Goal: Check status

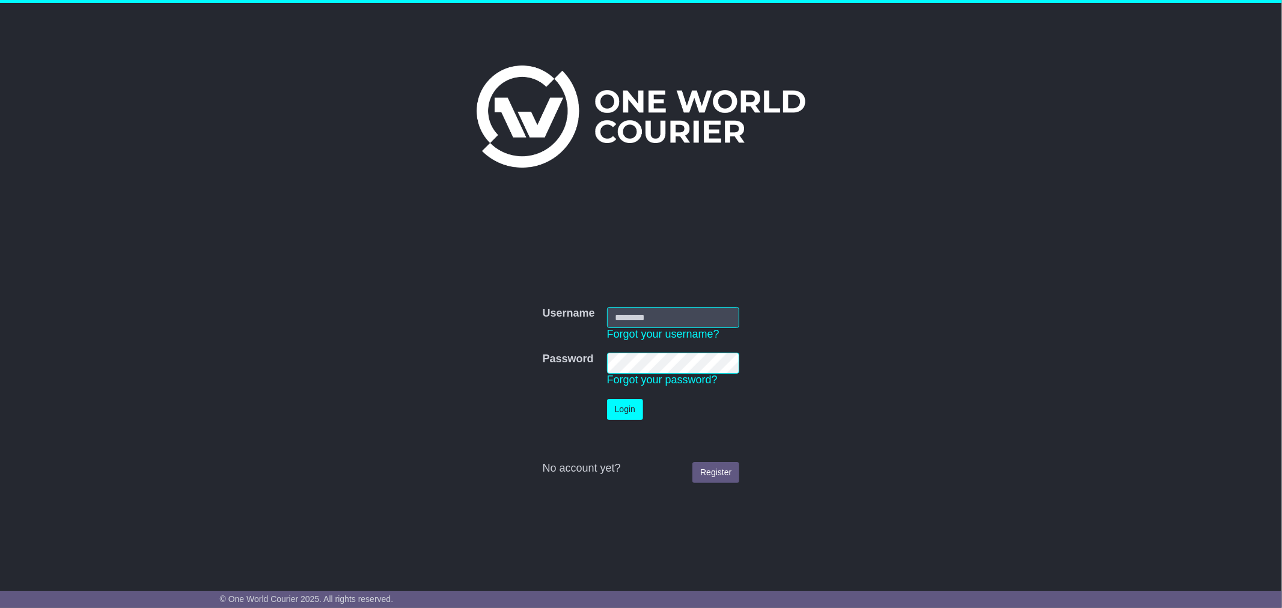
type input "*********"
click at [613, 409] on button "Login" at bounding box center [625, 409] width 36 height 21
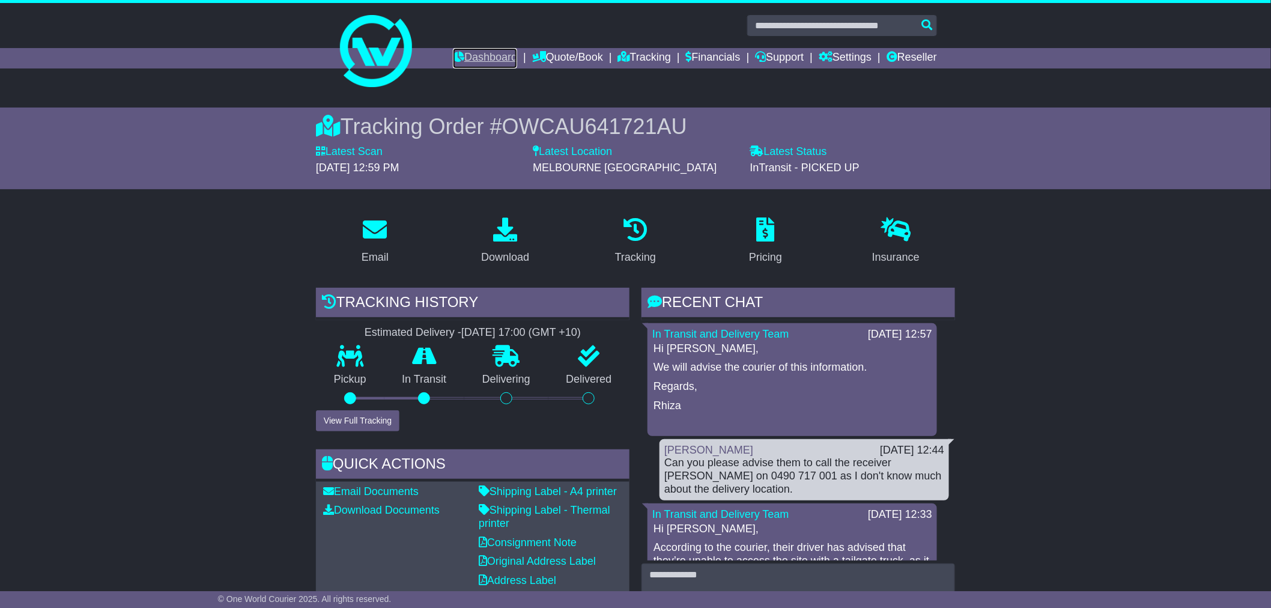
click at [475, 52] on link "Dashboard" at bounding box center [485, 58] width 64 height 20
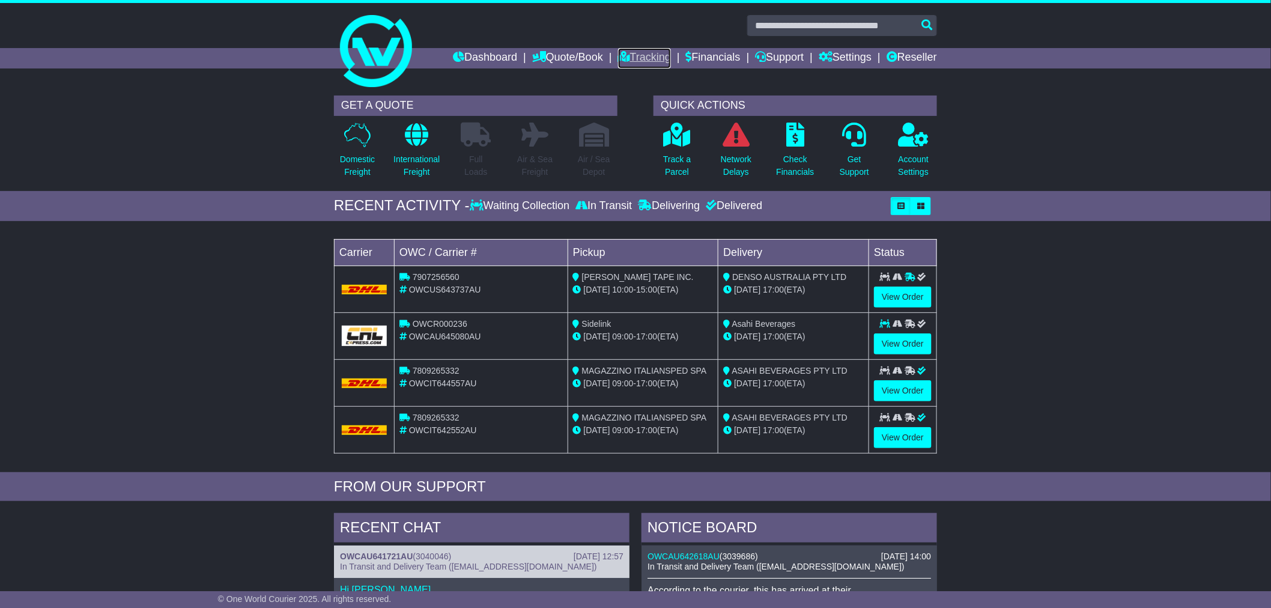
click at [631, 59] on link "Tracking" at bounding box center [644, 58] width 53 height 20
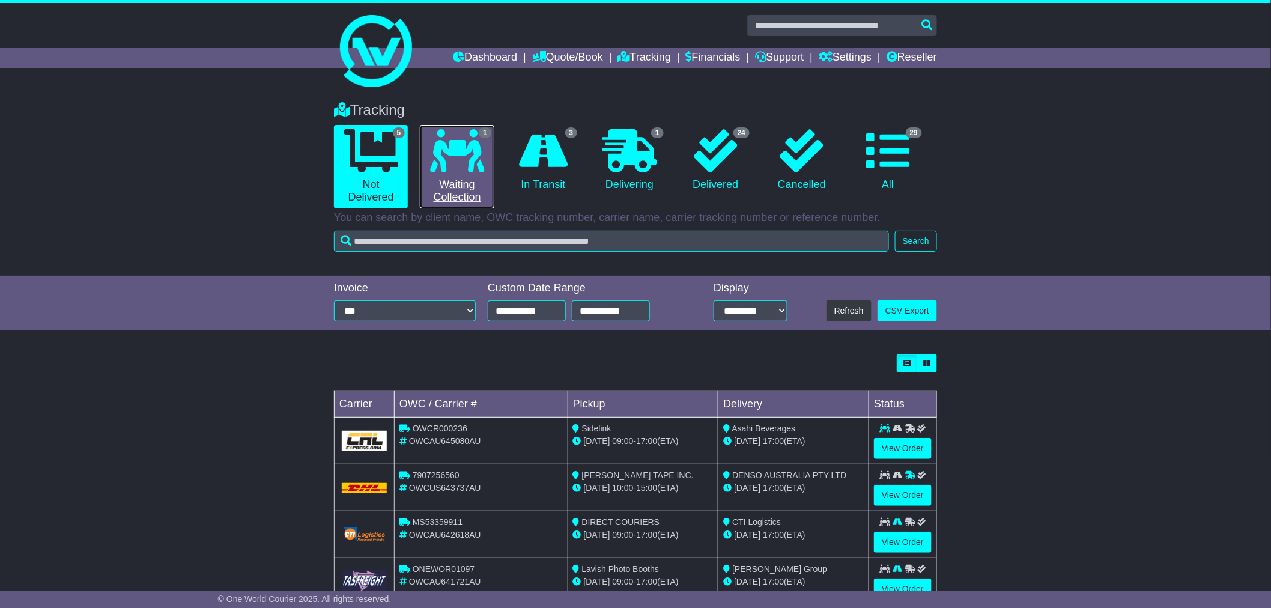
click at [466, 169] on icon at bounding box center [457, 150] width 54 height 43
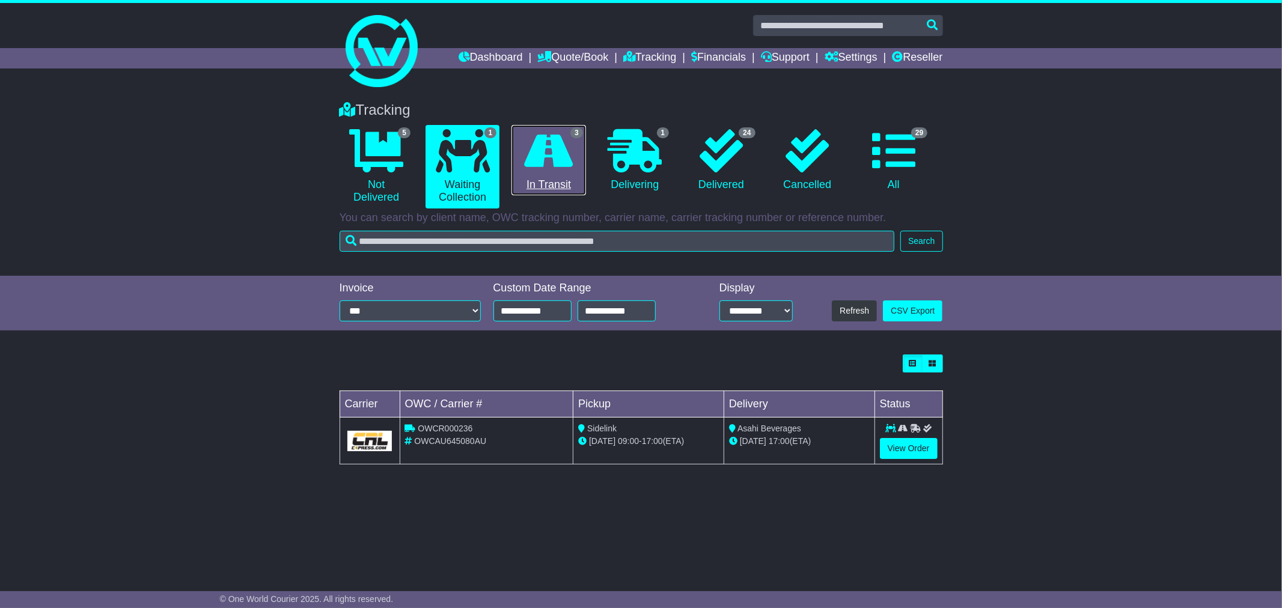
click at [565, 149] on icon at bounding box center [549, 150] width 49 height 43
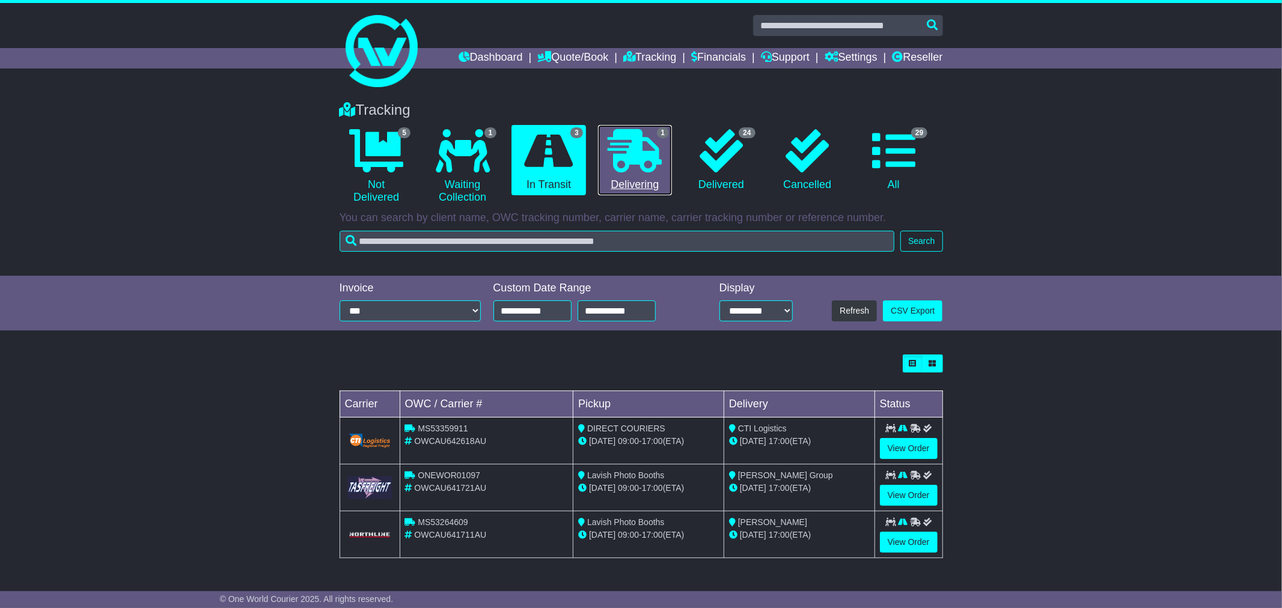
click at [637, 159] on icon at bounding box center [634, 150] width 54 height 43
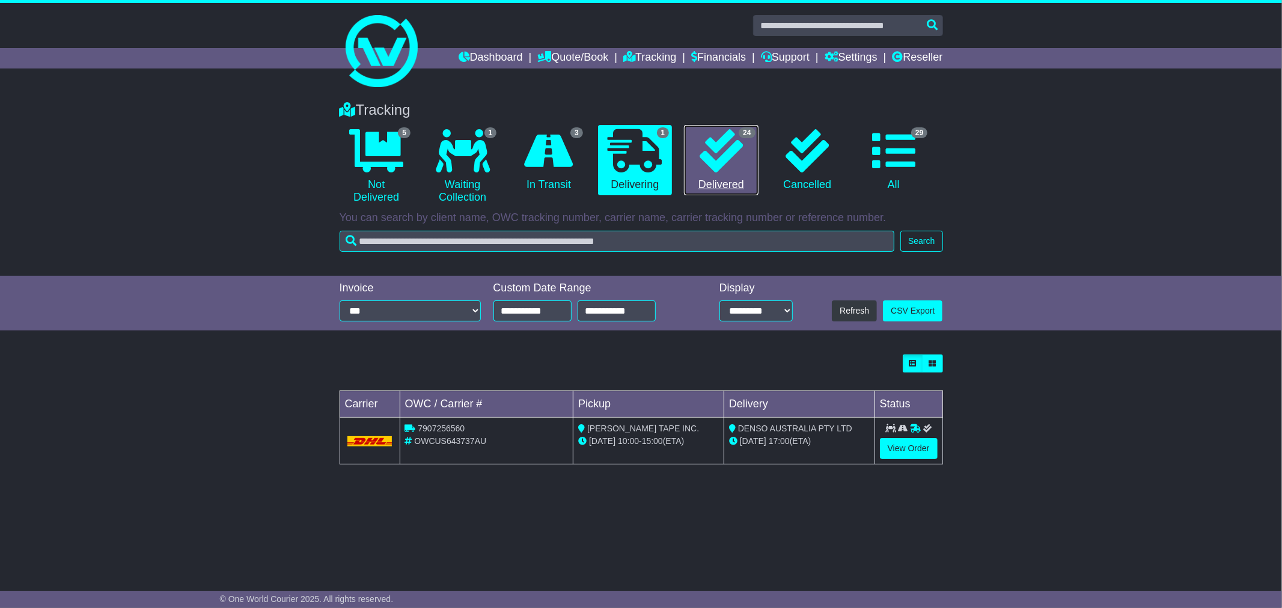
click at [712, 153] on icon at bounding box center [720, 150] width 43 height 43
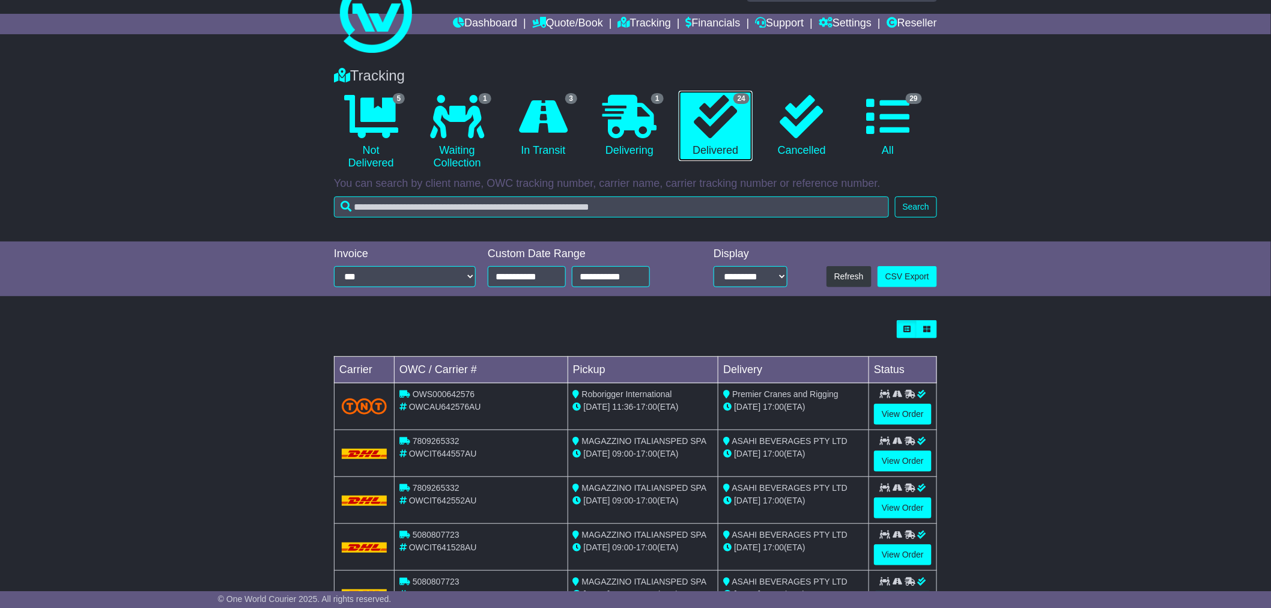
scroll to position [267, 0]
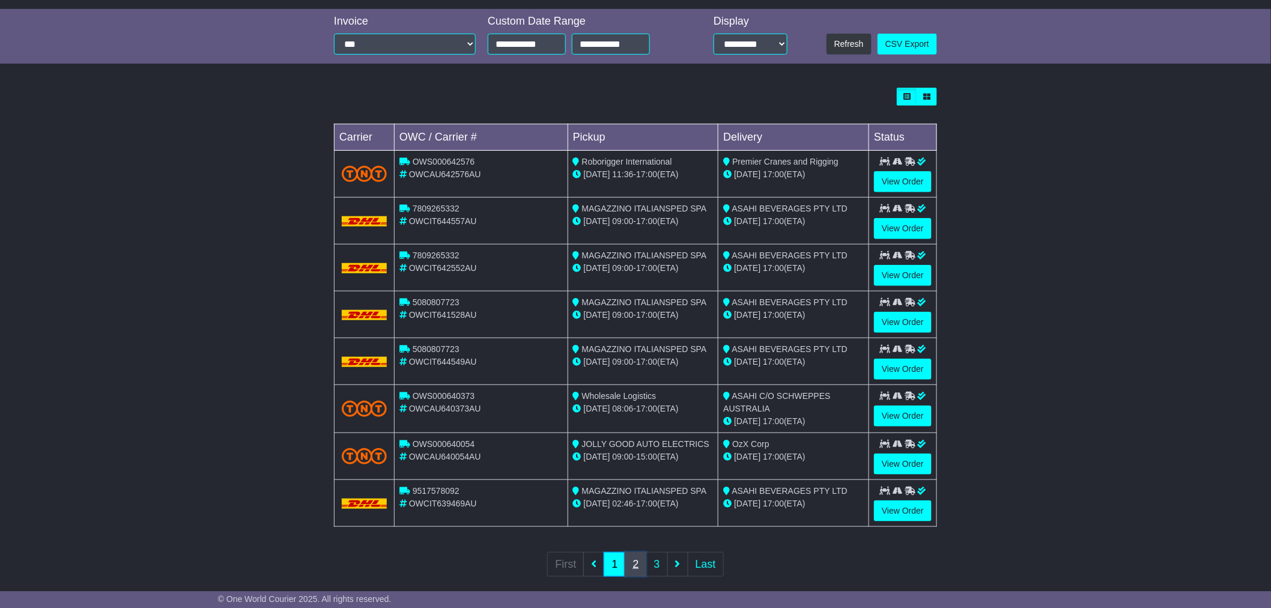
click at [634, 567] on link "2" at bounding box center [636, 564] width 22 height 25
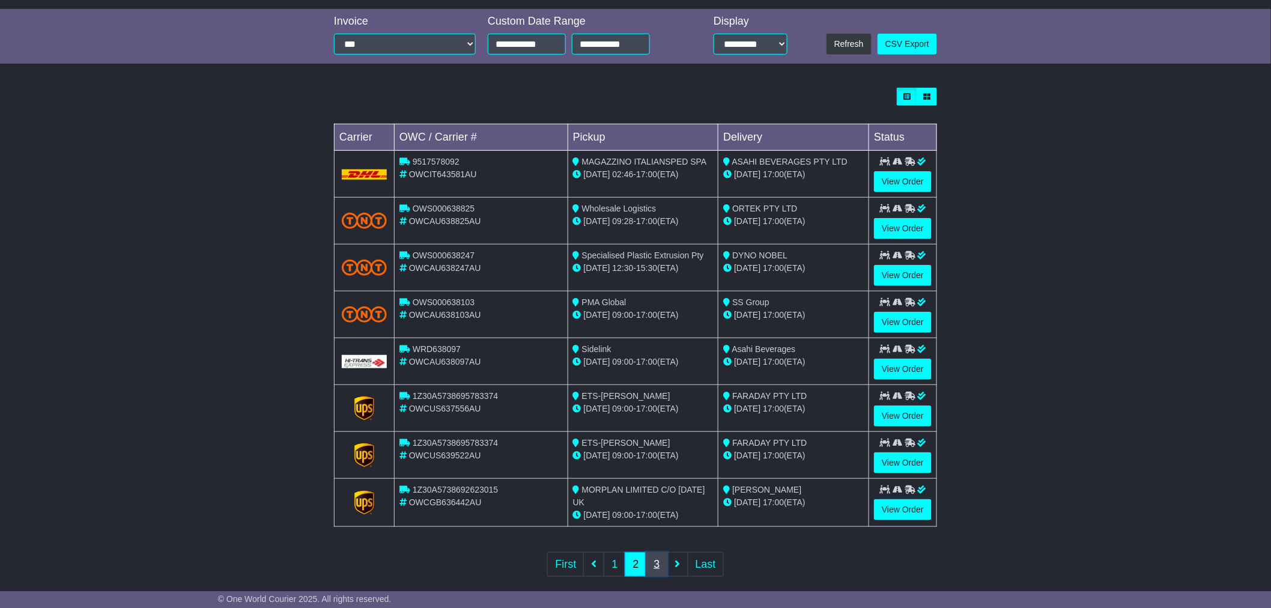
click at [650, 561] on link "3" at bounding box center [657, 564] width 22 height 25
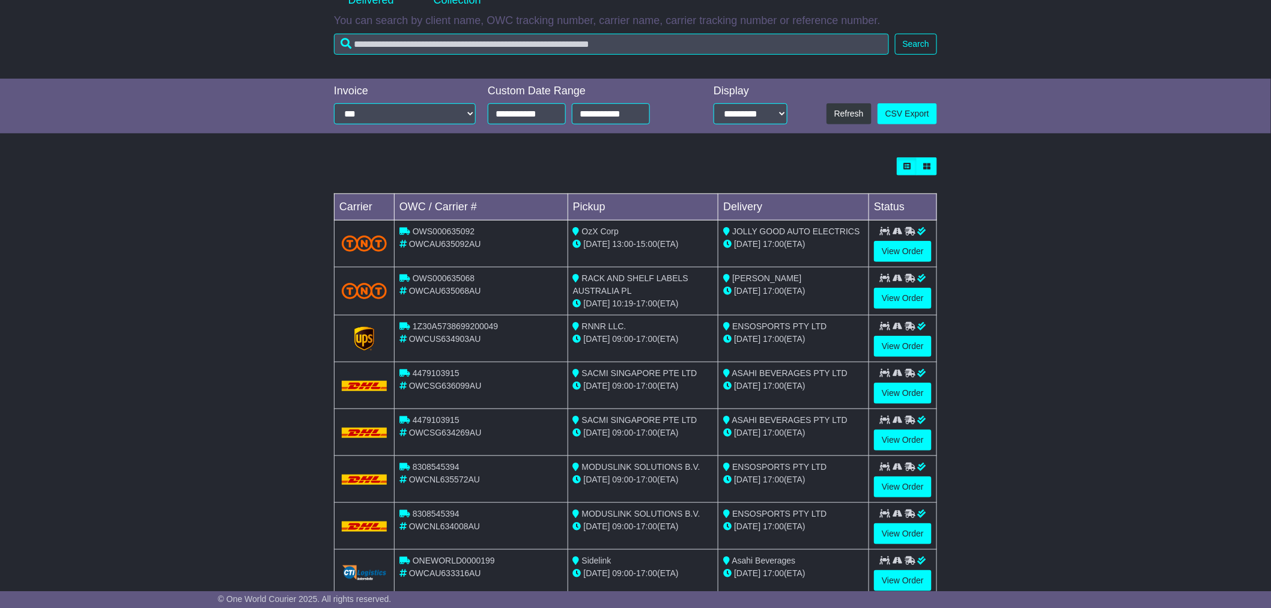
scroll to position [282, 0]
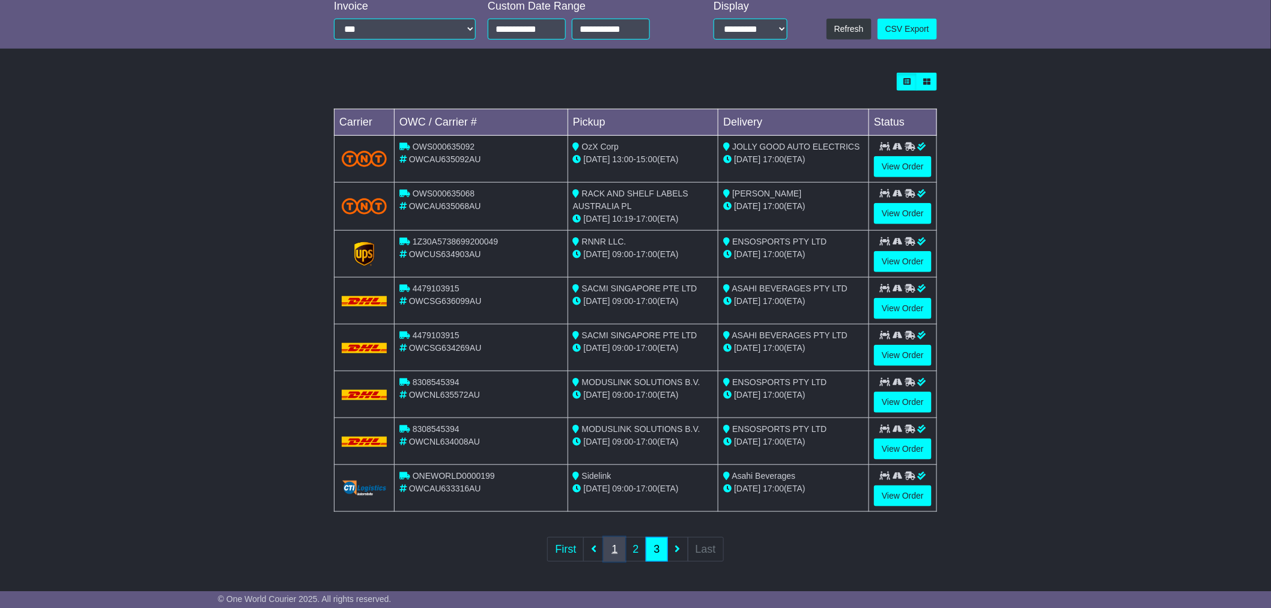
click at [615, 555] on link "1" at bounding box center [615, 549] width 22 height 25
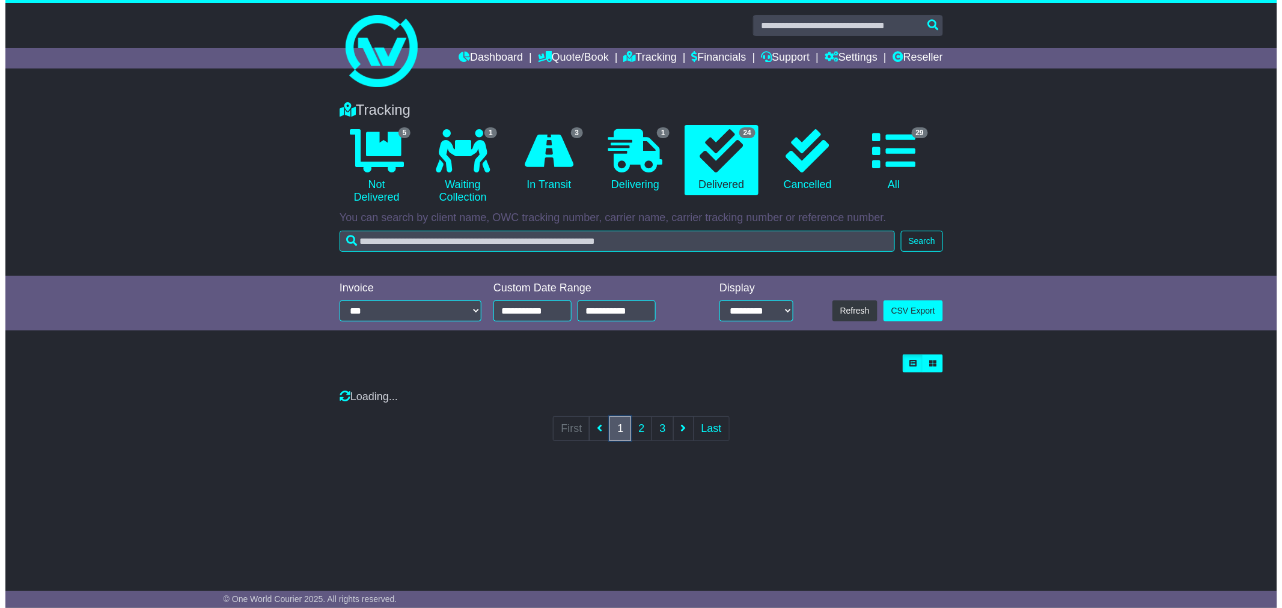
scroll to position [0, 0]
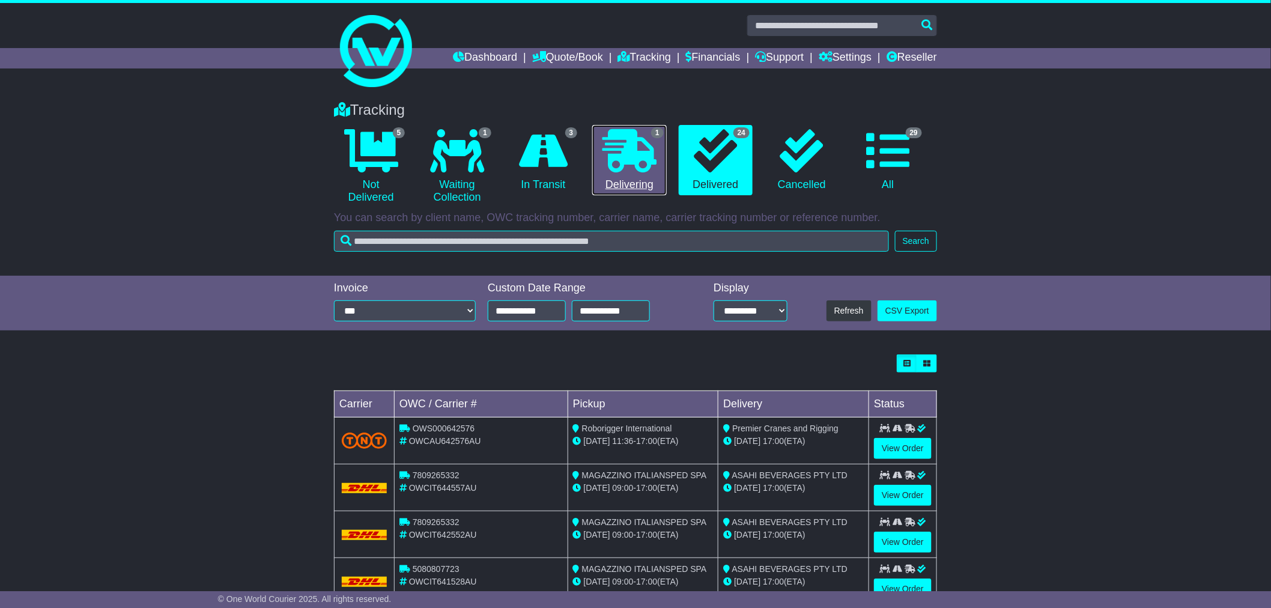
click at [619, 159] on icon at bounding box center [630, 150] width 54 height 43
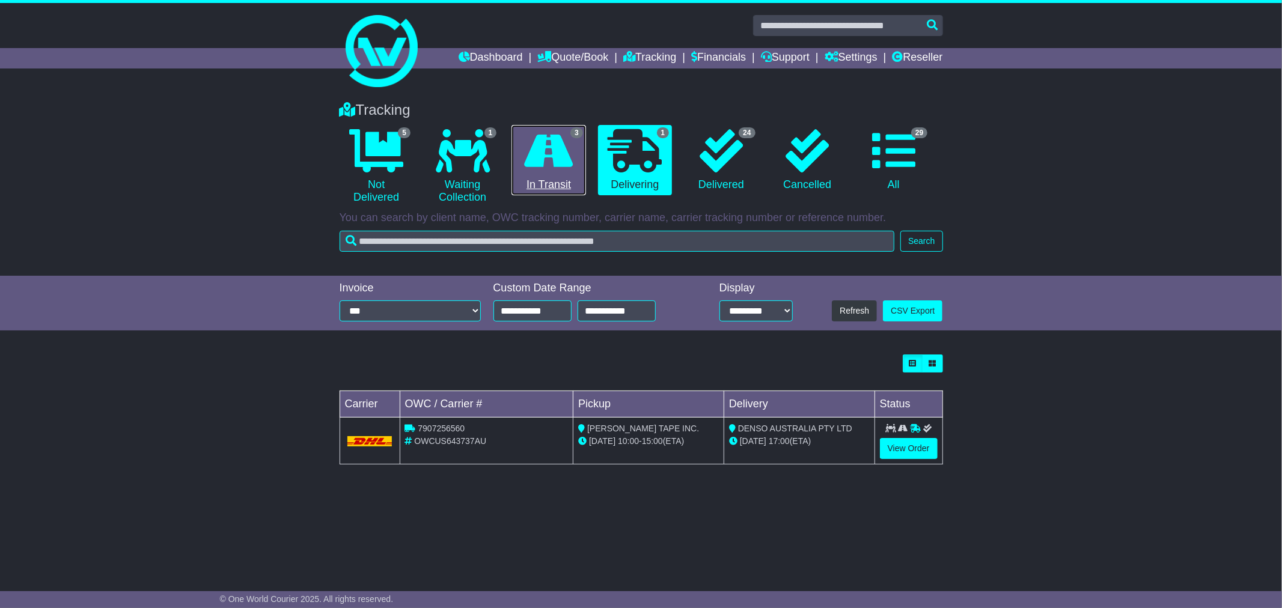
click at [546, 150] on icon at bounding box center [549, 150] width 49 height 43
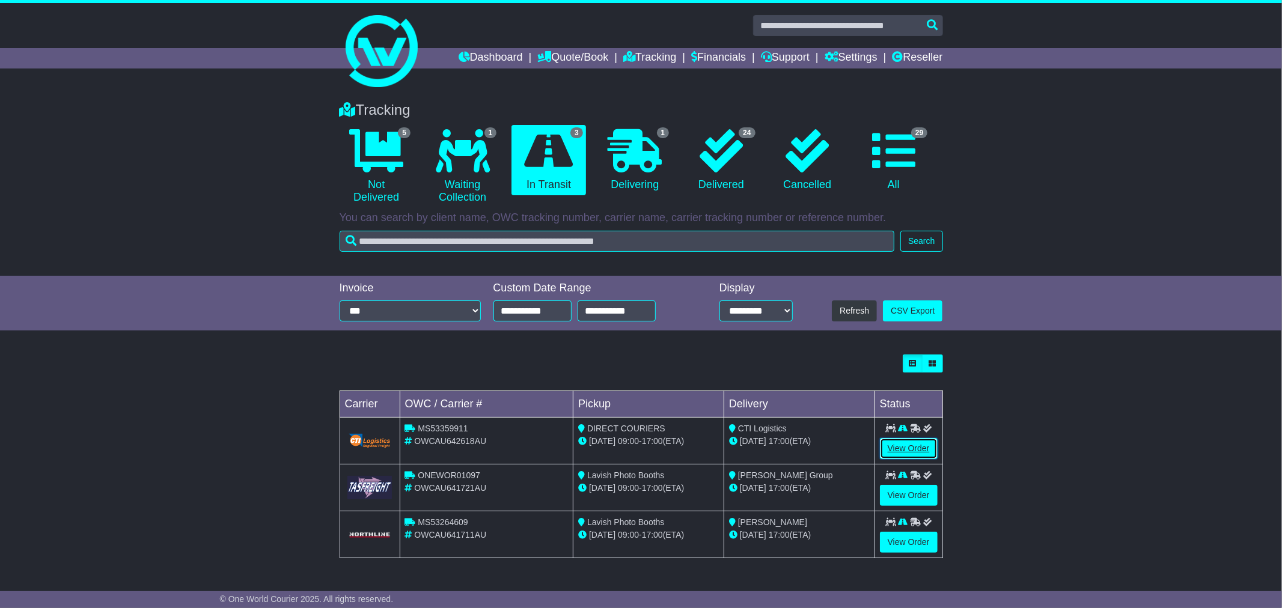
click at [907, 448] on link "View Order" at bounding box center [909, 448] width 58 height 21
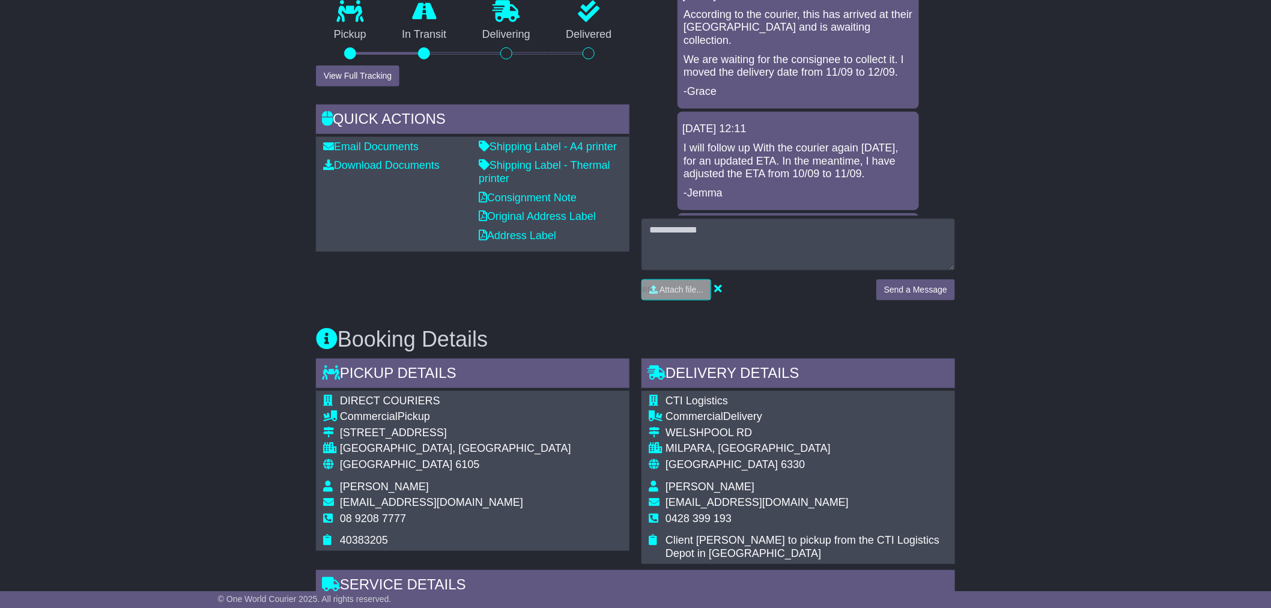
scroll to position [467, 0]
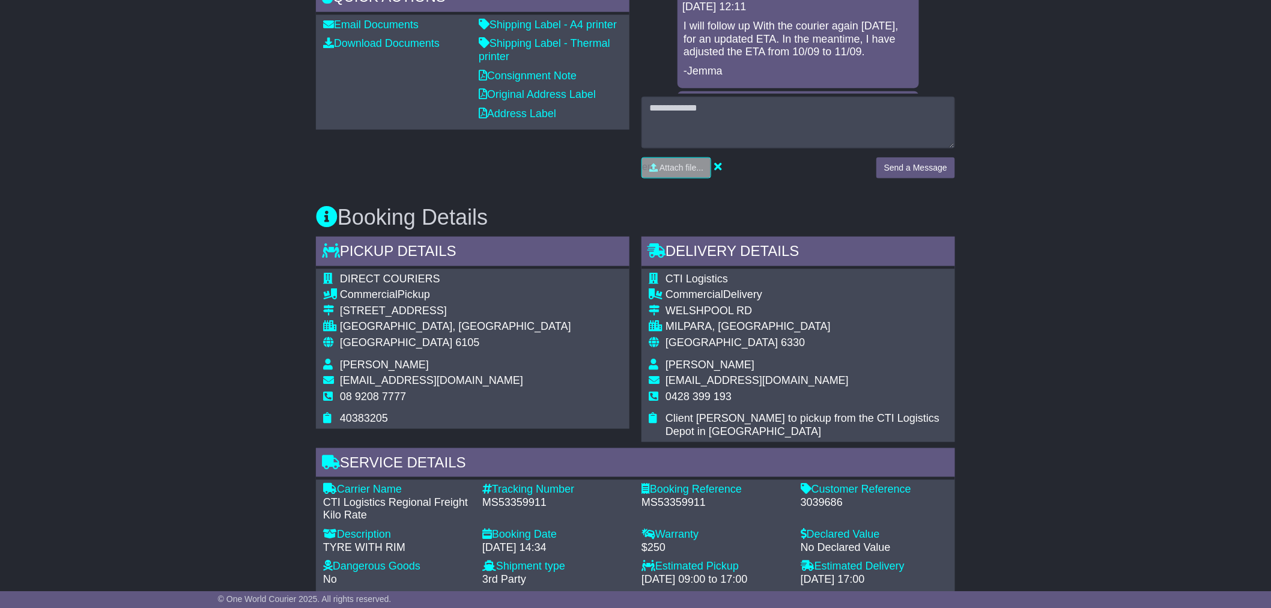
click at [821, 501] on div "3039686" at bounding box center [874, 503] width 147 height 13
copy div "3039686"
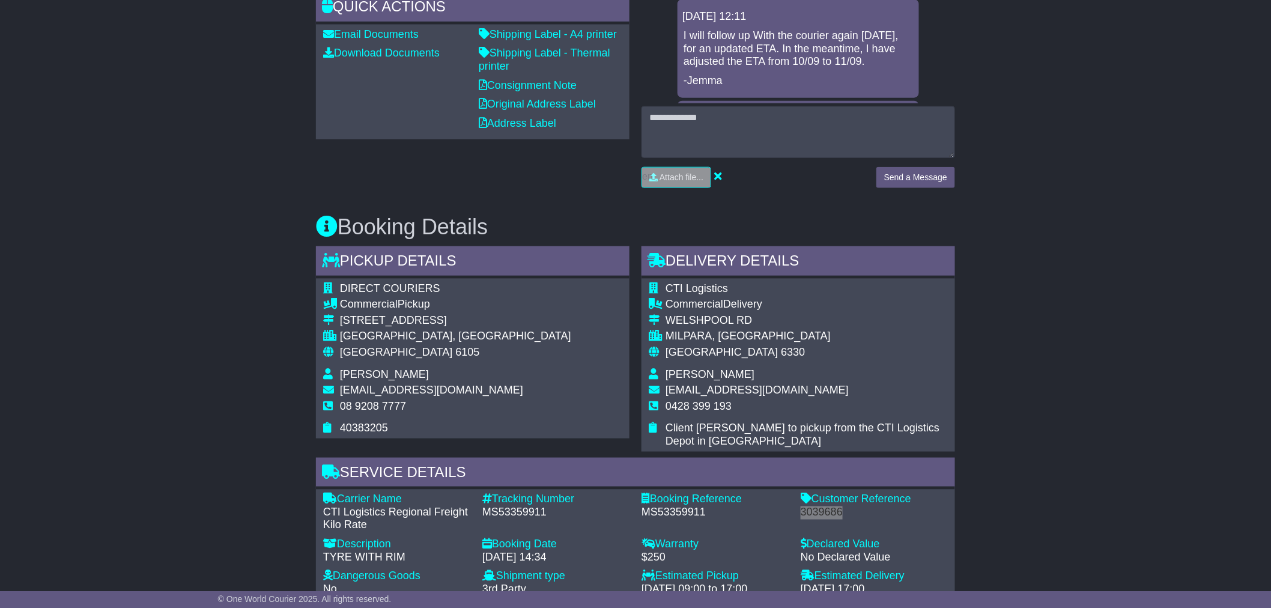
scroll to position [601, 0]
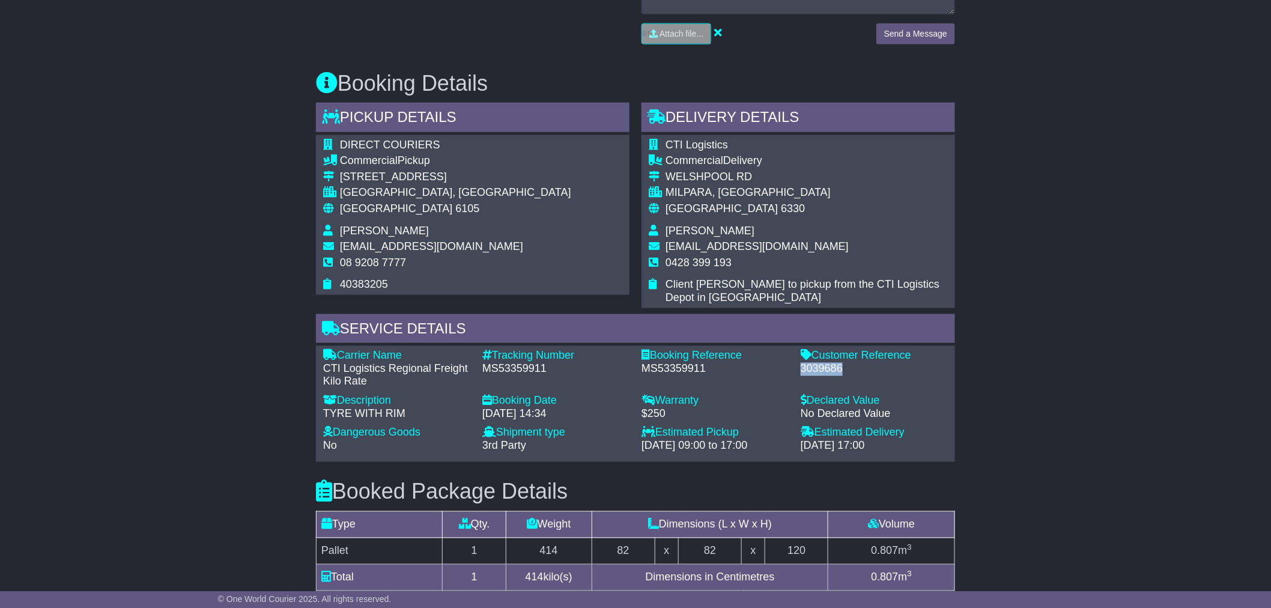
click at [1008, 363] on div "Email Download Tracking Pricing Insurance" at bounding box center [635, 249] width 1271 height 1286
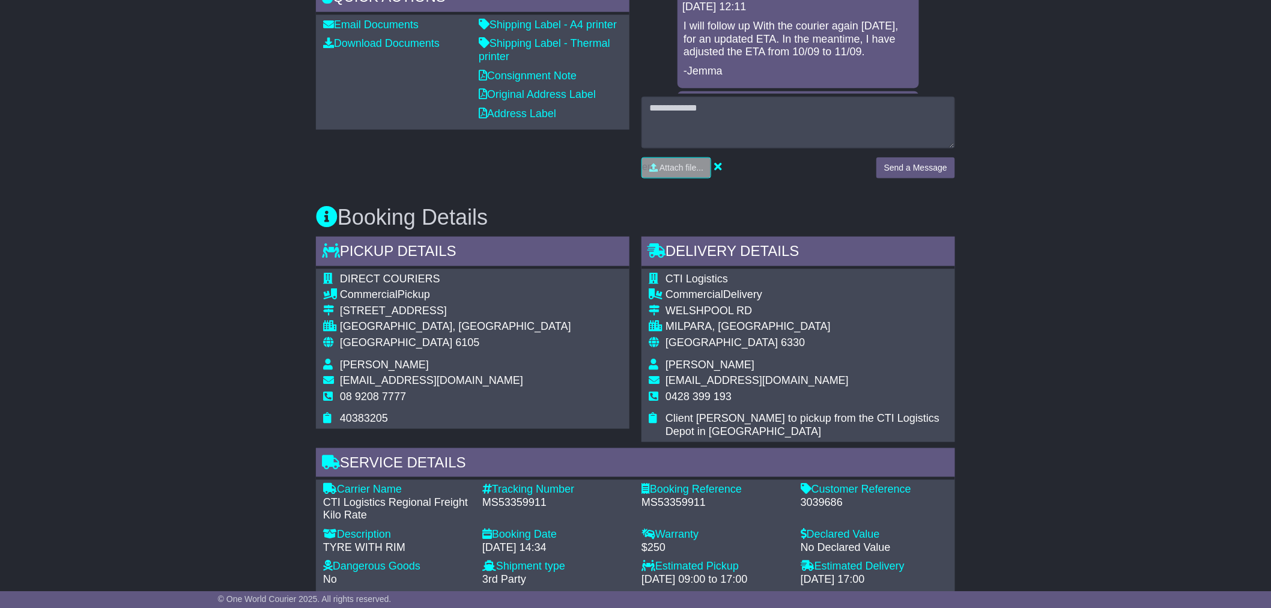
scroll to position [400, 0]
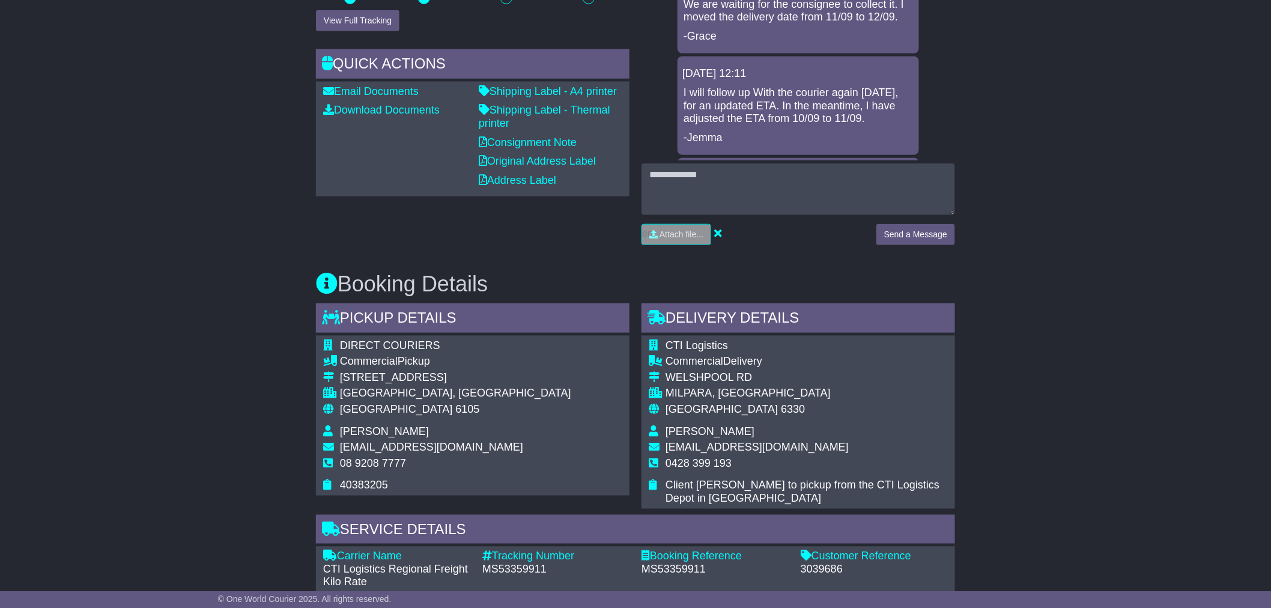
drag, startPoint x: 261, startPoint y: 169, endPoint x: 523, endPoint y: 81, distance: 275.9
click at [261, 167] on div "Email Download Tracking Pricing Insurance" at bounding box center [635, 450] width 1271 height 1286
